Goal: Task Accomplishment & Management: Complete application form

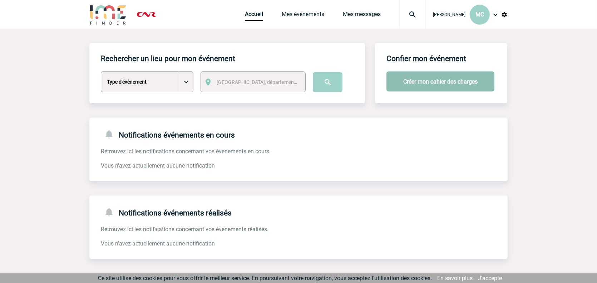
click at [430, 80] on button "Créer mon cahier des charges" at bounding box center [440, 82] width 108 height 20
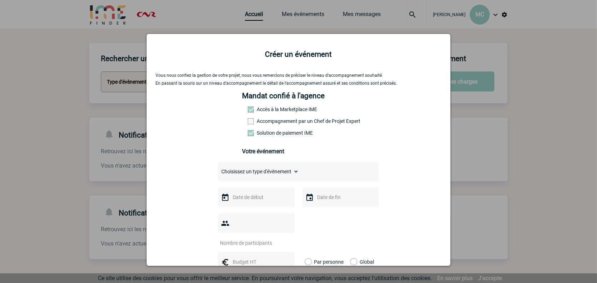
click at [256, 173] on select "Choisissez un type d'évènement Séminaire avec nuitée Séminaire sans nuitée Repa…" at bounding box center [258, 172] width 81 height 10
select select "5"
click at [218, 168] on select "Choisissez un type d'évènement Séminaire avec nuitée Séminaire sans nuitée Repa…" at bounding box center [258, 172] width 81 height 10
click at [252, 194] on input "text" at bounding box center [255, 197] width 49 height 9
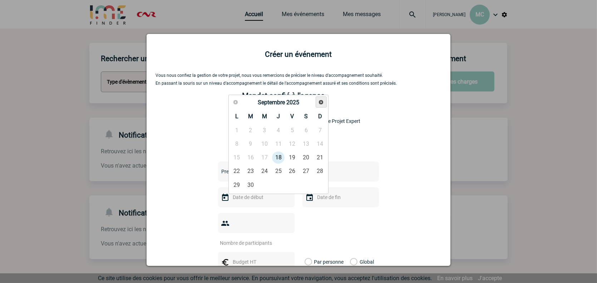
click at [321, 100] on span "Suivant" at bounding box center [321, 102] width 6 height 6
click at [294, 142] on link "7" at bounding box center [292, 144] width 13 height 13
type input "07-11-2025"
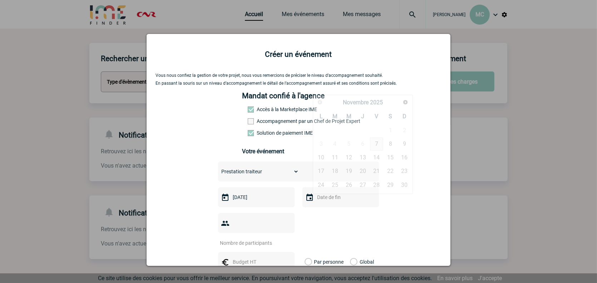
click at [319, 197] on input "text" at bounding box center [339, 197] width 49 height 9
click at [374, 147] on link "7" at bounding box center [376, 144] width 13 height 13
type input "07-11-2025"
click at [257, 238] on input "number" at bounding box center [251, 242] width 67 height 9
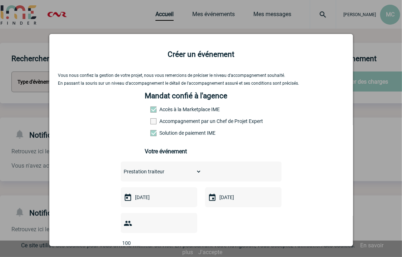
type input "100"
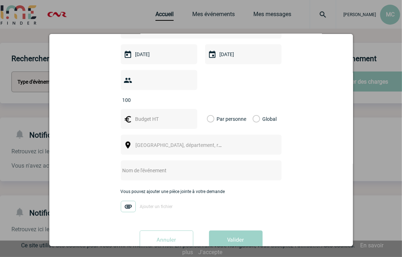
click at [161, 109] on div at bounding box center [159, 119] width 77 height 20
click at [160, 114] on input "text" at bounding box center [158, 118] width 49 height 9
type input "500"
click at [254, 110] on label "Global" at bounding box center [255, 119] width 5 height 20
click at [0, 0] on input "Global" at bounding box center [0, 0] width 0 height 0
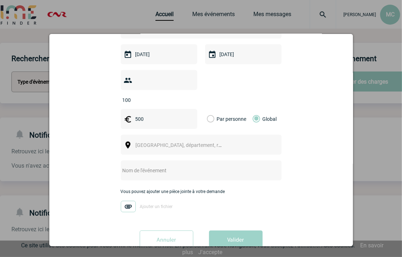
click at [220, 140] on span "Ville, département, région..." at bounding box center [182, 145] width 98 height 10
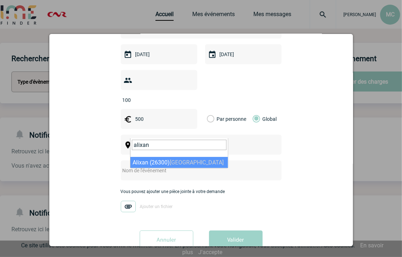
type input "alixan"
select select "35025"
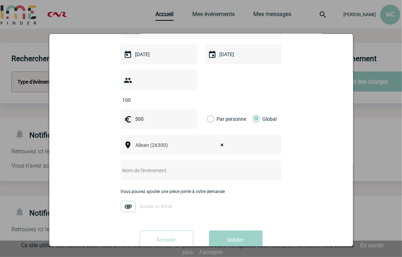
click at [162, 166] on input "text" at bounding box center [192, 170] width 142 height 9
type input "Comite de suivi RDS - Traiteur accueil café"
click at [125, 201] on img at bounding box center [128, 206] width 15 height 11
click at [0, 0] on input "Ajouter un fichier" at bounding box center [0, 0] width 0 height 0
click at [239, 231] on button "Valider" at bounding box center [236, 241] width 54 height 20
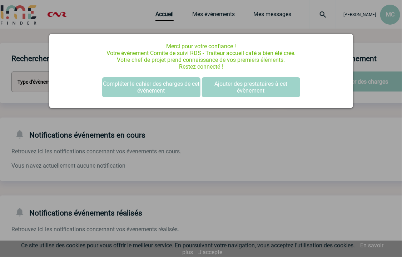
scroll to position [0, 0]
click at [242, 13] on div at bounding box center [201, 128] width 402 height 257
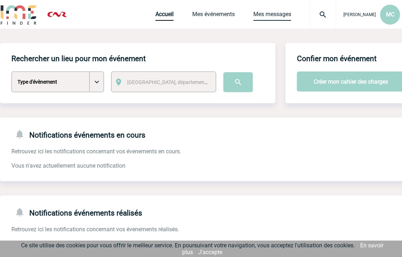
click at [253, 13] on link "Mes messages" at bounding box center [272, 16] width 38 height 10
click at [192, 17] on link "Mes événements" at bounding box center [213, 16] width 43 height 10
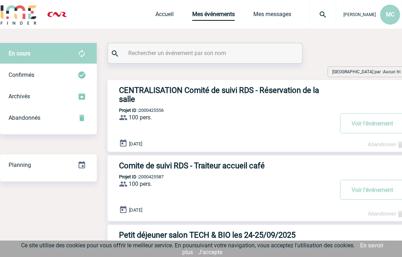
click at [203, 168] on h3 "Comite de suivi RDS - Traiteur accueil café" at bounding box center [226, 165] width 215 height 9
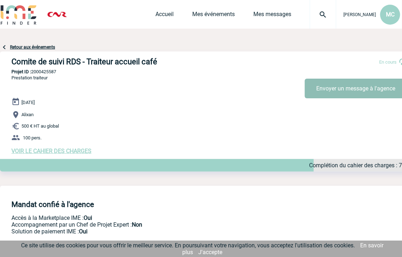
click at [337, 87] on button "Envoyer un message à l'agence" at bounding box center [356, 89] width 102 height 20
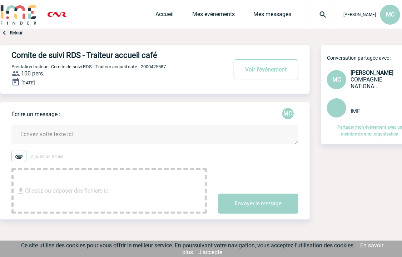
click at [53, 179] on span "Glissez ou déposer des fichiers ici" at bounding box center [67, 191] width 85 height 36
click at [32, 140] on textarea at bounding box center [154, 134] width 287 height 19
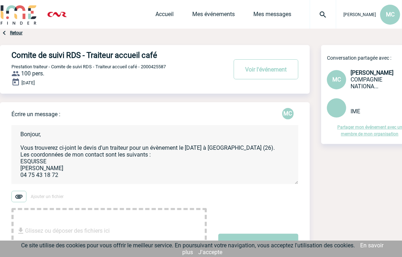
scroll to position [2, 0]
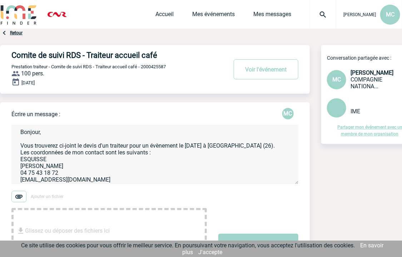
click at [262, 148] on textarea "Bonjour, Vous trouverez ci-joint le devis d'un traiteur pour un évènement le 7 …" at bounding box center [154, 154] width 287 height 59
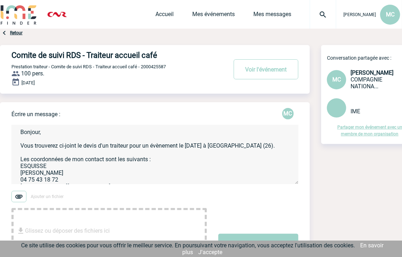
scroll to position [10, 0]
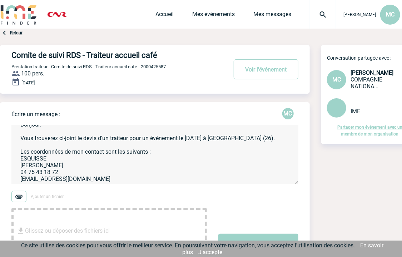
click at [157, 149] on textarea "Bonjour, Vous trouverez ci-joint le devis d'un traiteur pour un évènement le 7 …" at bounding box center [154, 154] width 287 height 59
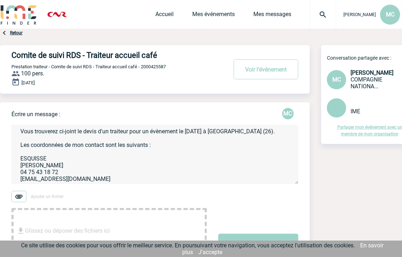
scroll to position [0, 0]
click at [122, 179] on textarea "Bonjour, Vous trouverez ci-joint le devis d'un traiteur pour un évènement le 7 …" at bounding box center [154, 154] width 287 height 59
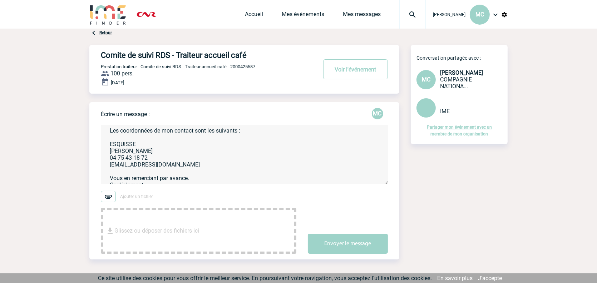
scroll to position [52, 0]
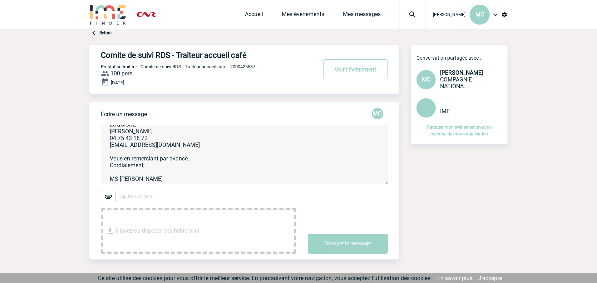
click at [199, 160] on textarea "Bonjour, Vous trouverez ci-joint le devis d'un traiteur pour un évènement le 7 …" at bounding box center [244, 154] width 287 height 59
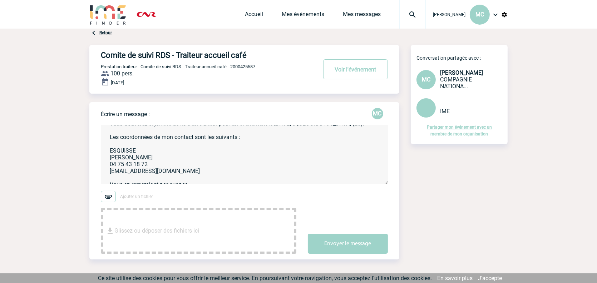
scroll to position [36, 0]
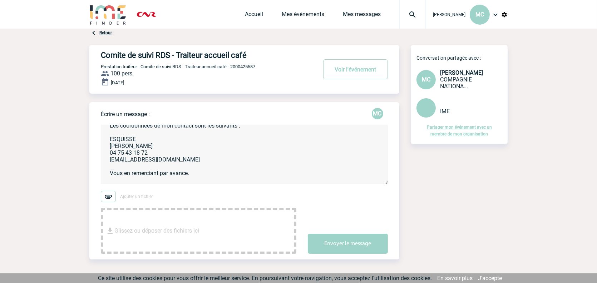
click at [163, 144] on textarea "Bonjour, Vous trouverez ci-joint le devis d'un traiteur pour un évènement le 7 …" at bounding box center [244, 154] width 287 height 59
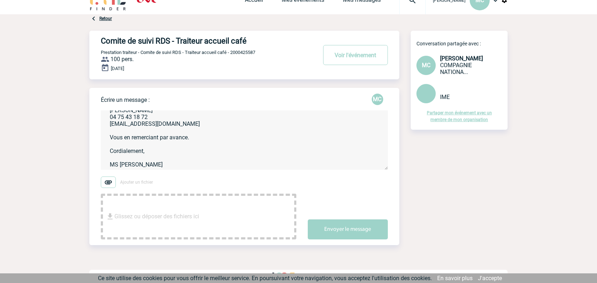
scroll to position [22, 0]
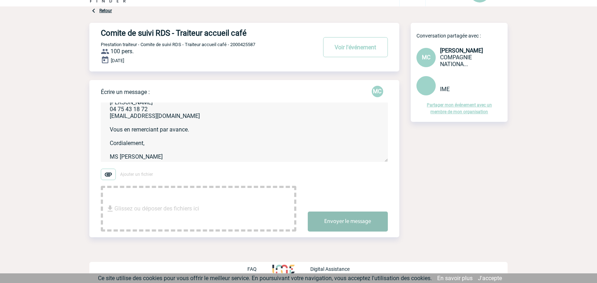
type textarea "Bonjour, Vous trouverez ci-joint le devis d'un traiteur pour un évènement le 7 …"
click at [347, 223] on button "Envoyer le message" at bounding box center [348, 222] width 80 height 20
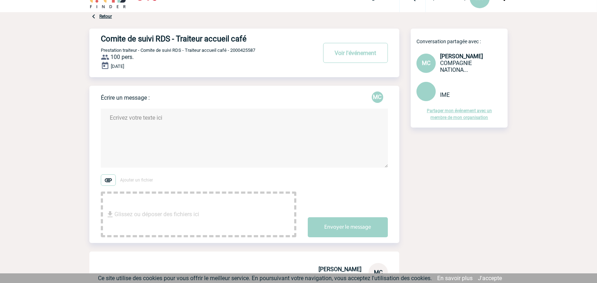
scroll to position [0, 0]
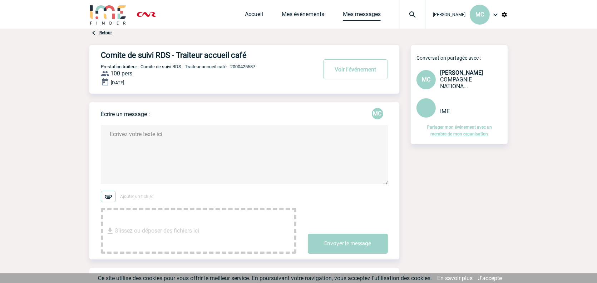
click at [343, 14] on link "Mes messages" at bounding box center [362, 16] width 38 height 10
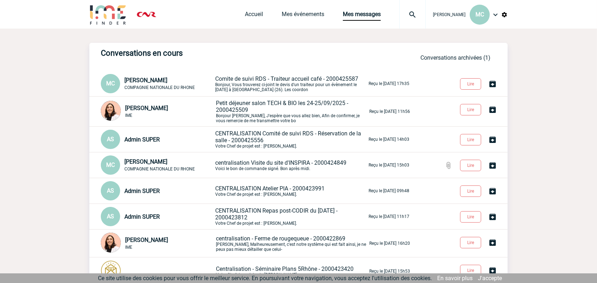
click at [263, 80] on span "Comite de suivi RDS - Traiteur accueil café - 2000425587" at bounding box center [286, 78] width 143 height 7
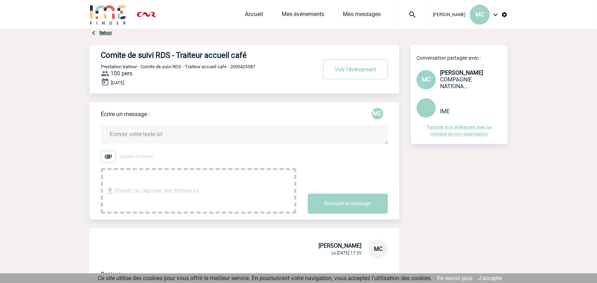
click at [288, 8] on div "Accueil Mes événements Mes messages Projet, client Projet, client" at bounding box center [335, 14] width 181 height 29
click at [288, 13] on link "Mes événements" at bounding box center [303, 16] width 43 height 10
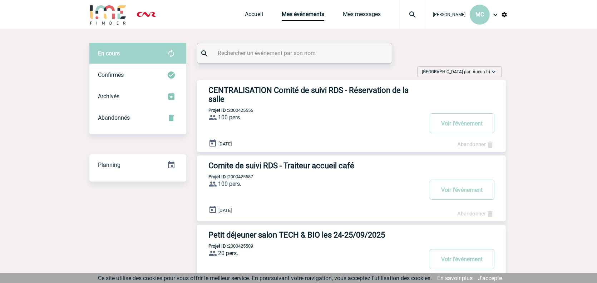
click at [309, 166] on h3 "Comite de suivi RDS - Traiteur accueil café" at bounding box center [315, 165] width 215 height 9
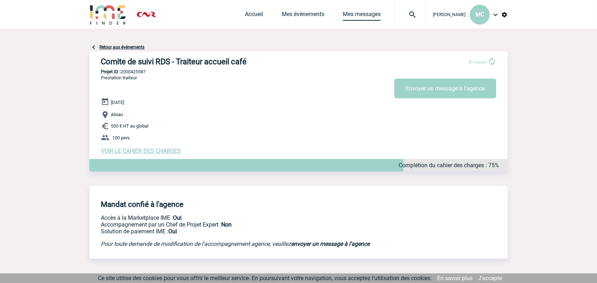
click at [343, 18] on link "Mes messages" at bounding box center [362, 16] width 38 height 10
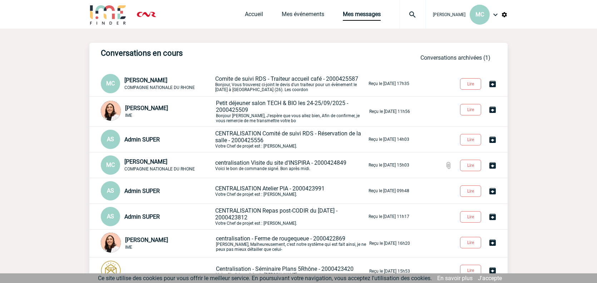
click at [261, 101] on span "Petit déjeuner salon TECH & BIO les 24-25/09/2025 - 2000425509" at bounding box center [282, 107] width 132 height 14
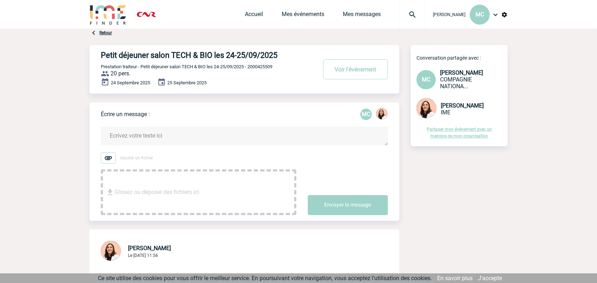
click at [271, 24] on div "Accueil Mes événements Mes messages Projet, client Projet, client" at bounding box center [335, 14] width 181 height 29
click at [282, 16] on link "Mes événements" at bounding box center [303, 16] width 43 height 10
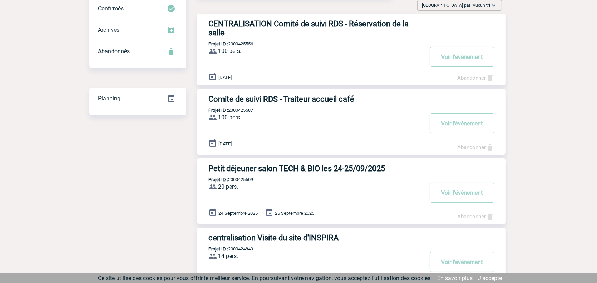
scroll to position [107, 0]
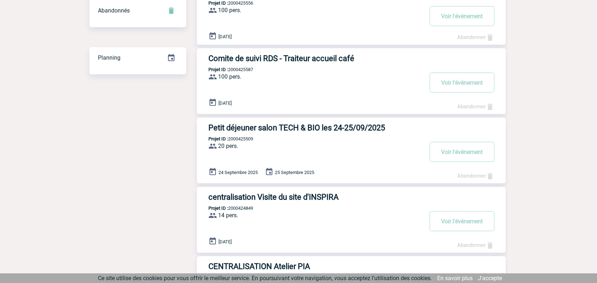
click at [315, 60] on h3 "Comite de suivi RDS - Traiteur accueil café" at bounding box center [315, 58] width 215 height 9
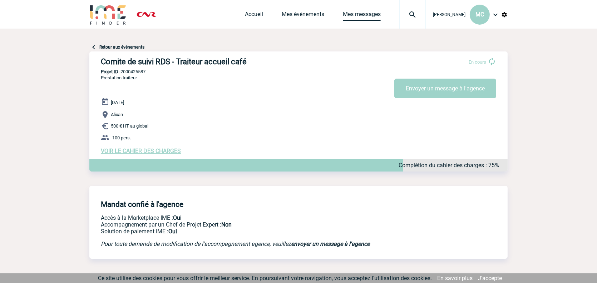
click at [343, 11] on link "Mes messages" at bounding box center [362, 16] width 38 height 10
